Goal: Task Accomplishment & Management: Complete application form

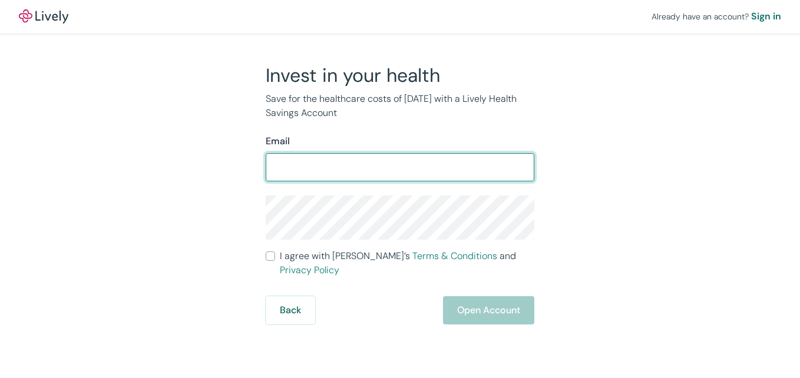
click at [335, 159] on div "​" at bounding box center [400, 167] width 269 height 28
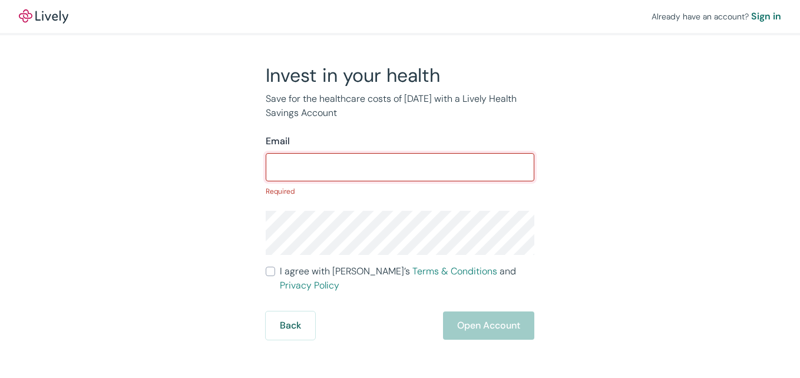
click at [337, 165] on input "Email" at bounding box center [400, 168] width 269 height 24
type input "[EMAIL_ADDRESS][DOMAIN_NAME]"
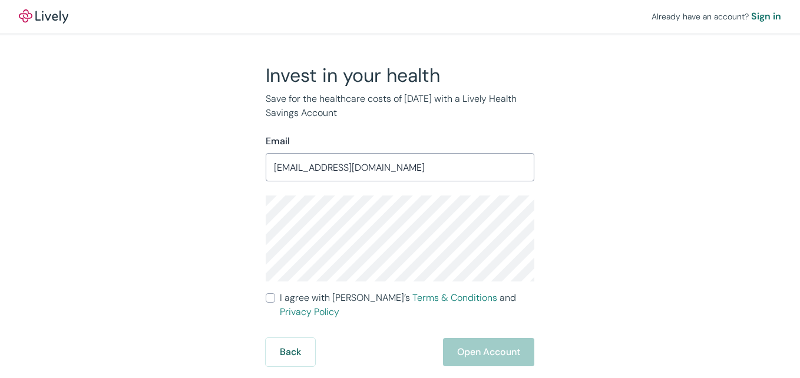
click at [269, 297] on input "I agree with Lively’s Terms & Conditions and Privacy Policy" at bounding box center [270, 297] width 9 height 9
checkbox input "true"
click at [461, 338] on button "Open Account" at bounding box center [488, 352] width 91 height 28
